Goal: Task Accomplishment & Management: Manage account settings

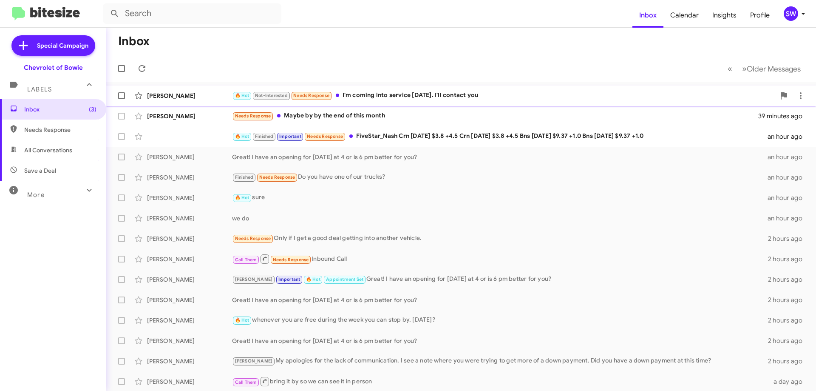
click at [363, 100] on div "🔥 Hot Not-Interested Needs Response I'm coming into service today. I'll contact…" at bounding box center [503, 96] width 543 height 10
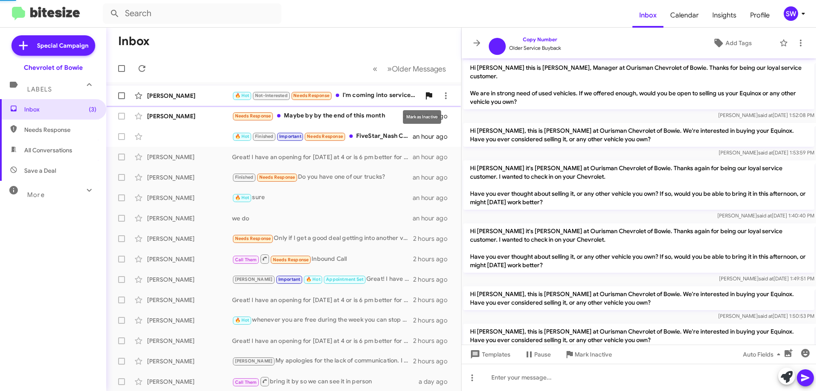
scroll to position [370, 0]
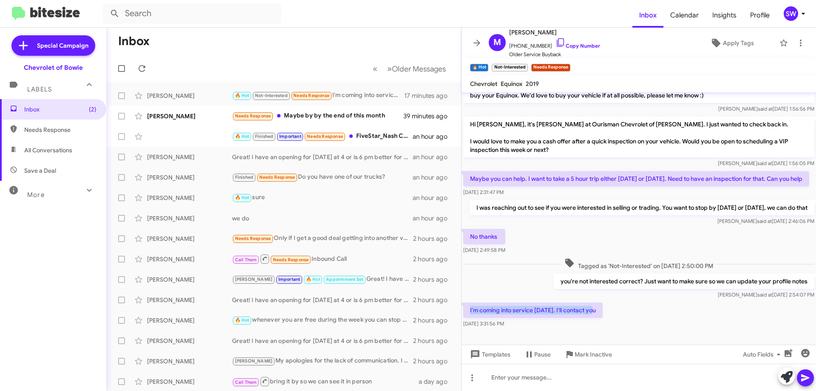
drag, startPoint x: 592, startPoint y: 325, endPoint x: 469, endPoint y: 332, distance: 122.7
click at [469, 330] on div "I'm coming into service today. I'll contact you Sep 23, 2025, 3:31:56 PM" at bounding box center [639, 315] width 355 height 29
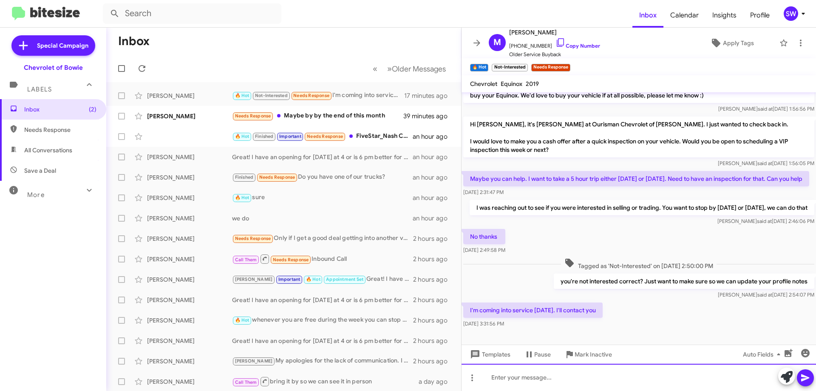
click at [538, 376] on div at bounding box center [639, 377] width 355 height 27
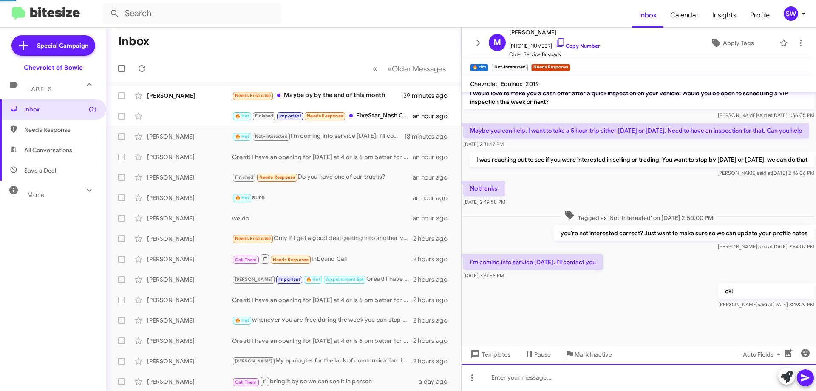
scroll to position [435, 0]
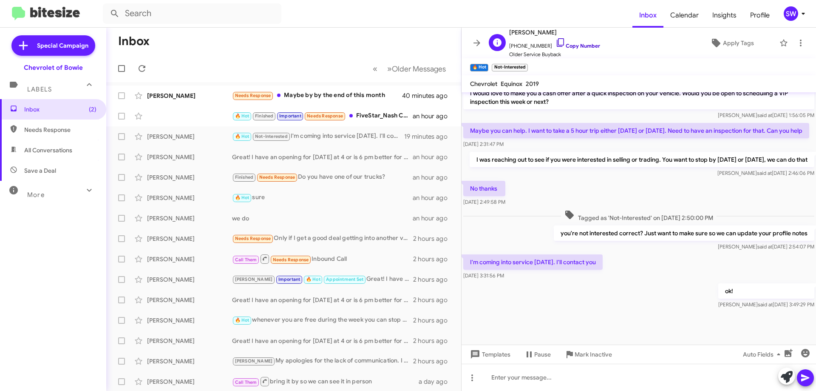
drag, startPoint x: 551, startPoint y: 41, endPoint x: 672, endPoint y: 54, distance: 122.3
click at [556, 42] on icon at bounding box center [561, 42] width 10 height 10
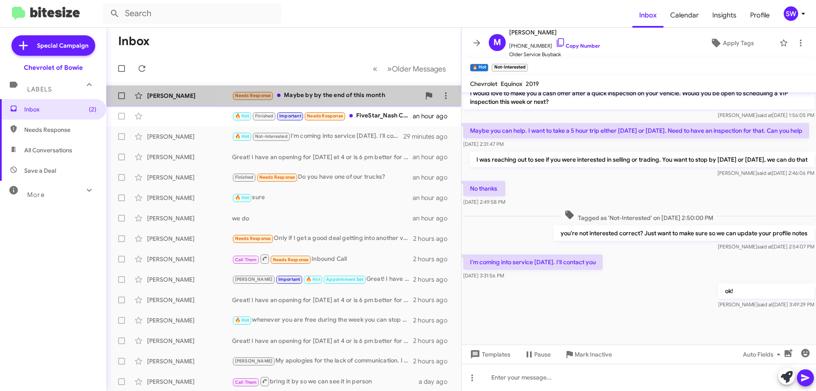
click at [325, 92] on div "Needs Response Maybe by by the end of this month" at bounding box center [326, 96] width 188 height 10
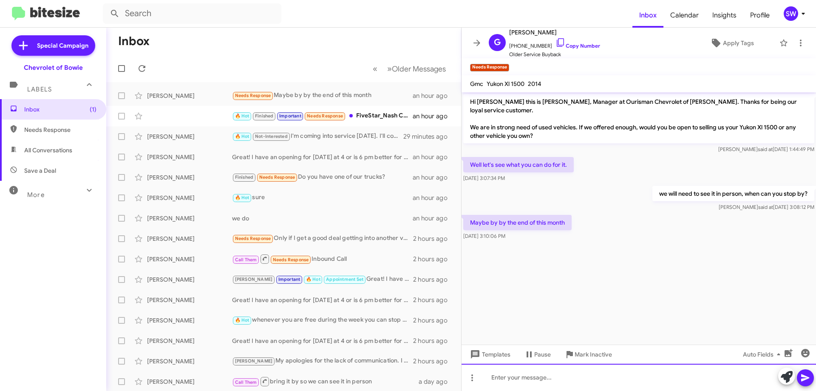
click at [584, 379] on div at bounding box center [639, 377] width 355 height 27
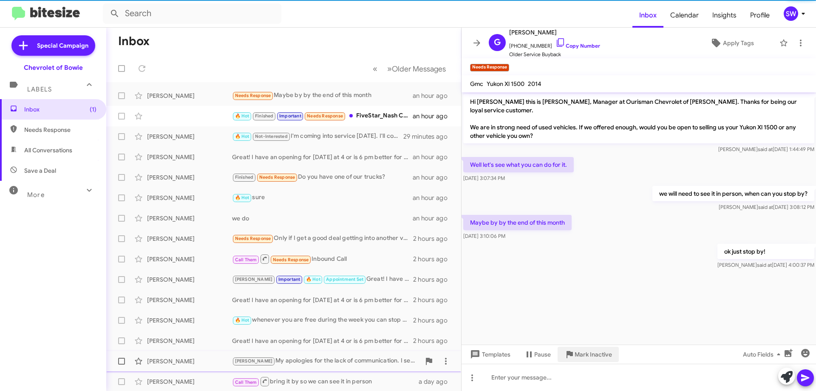
drag, startPoint x: 585, startPoint y: 352, endPoint x: 591, endPoint y: 352, distance: 6.0
click at [586, 352] on span "Mark Inactive" at bounding box center [593, 354] width 37 height 15
